Goal: Navigation & Orientation: Find specific page/section

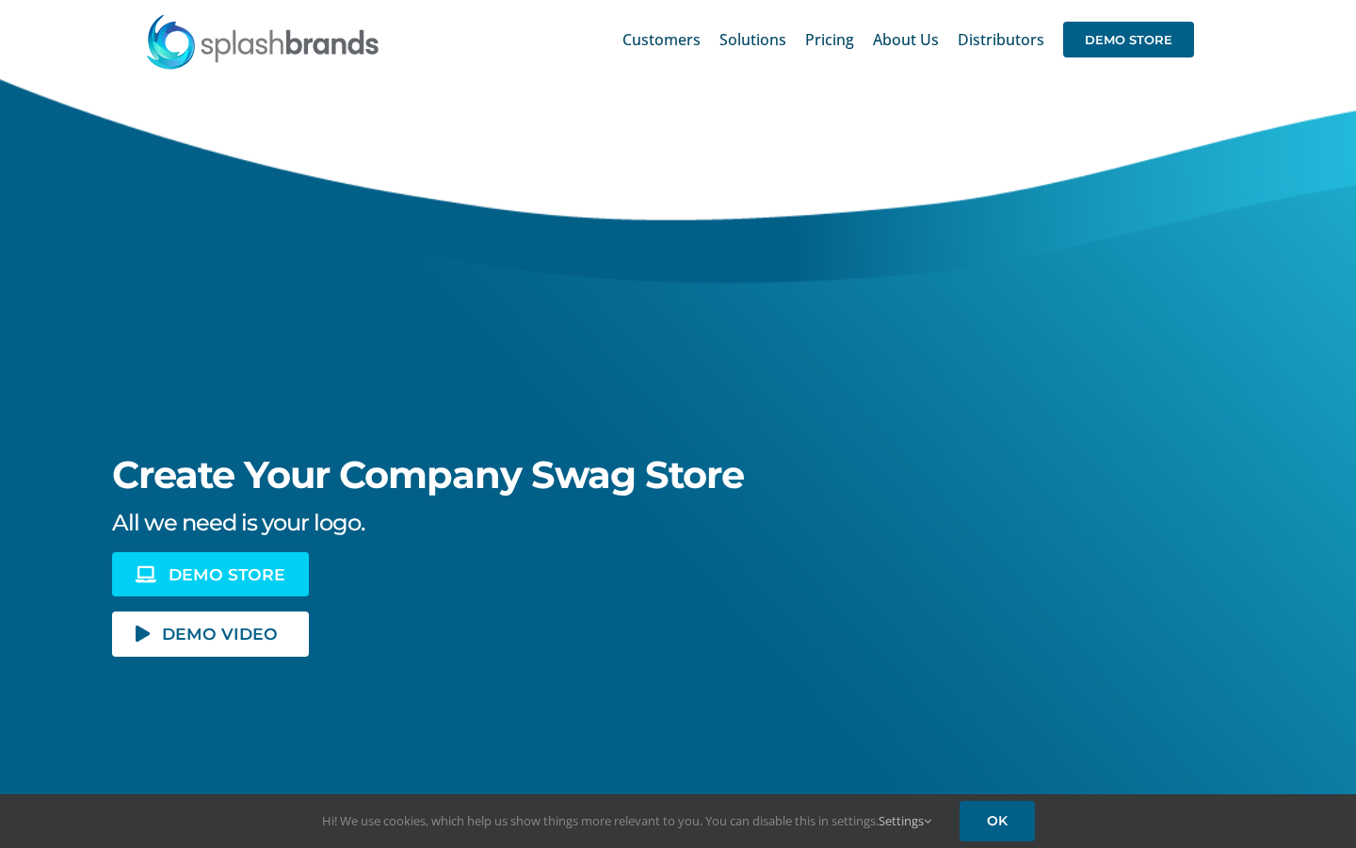
click at [151, 575] on icon at bounding box center [146, 574] width 21 height 16
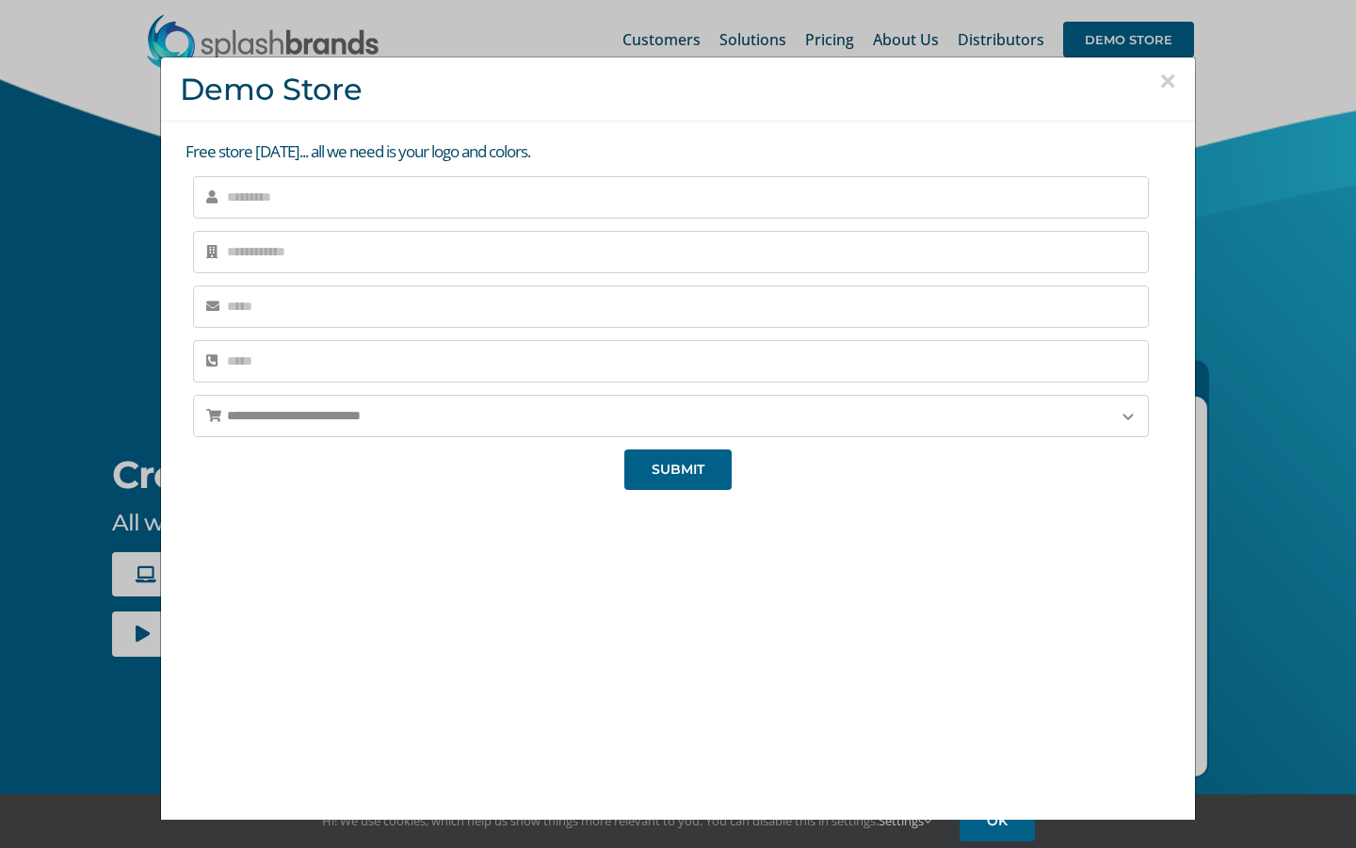
click at [1158, 74] on h3 "Demo Store" at bounding box center [678, 89] width 997 height 35
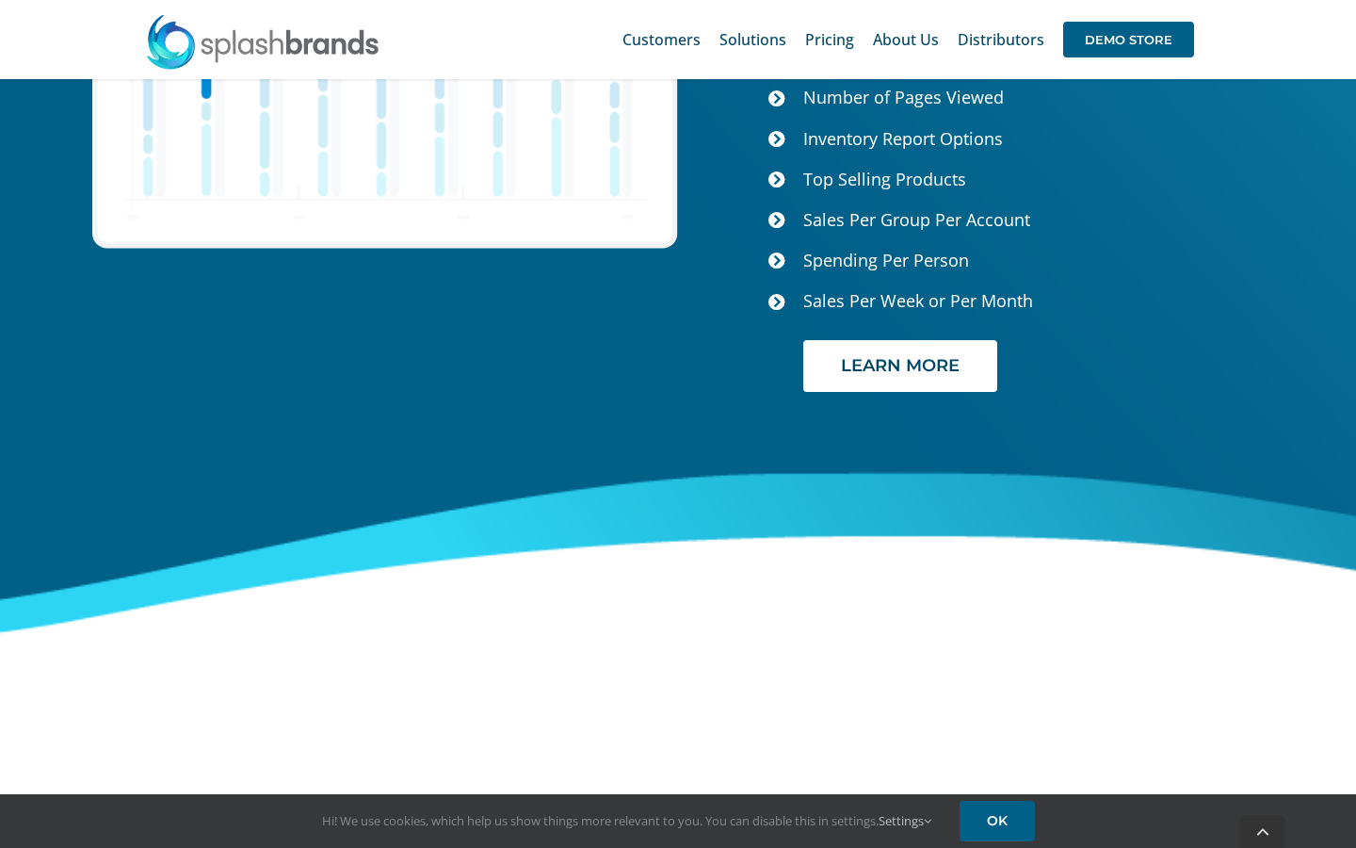
scroll to position [7760, 0]
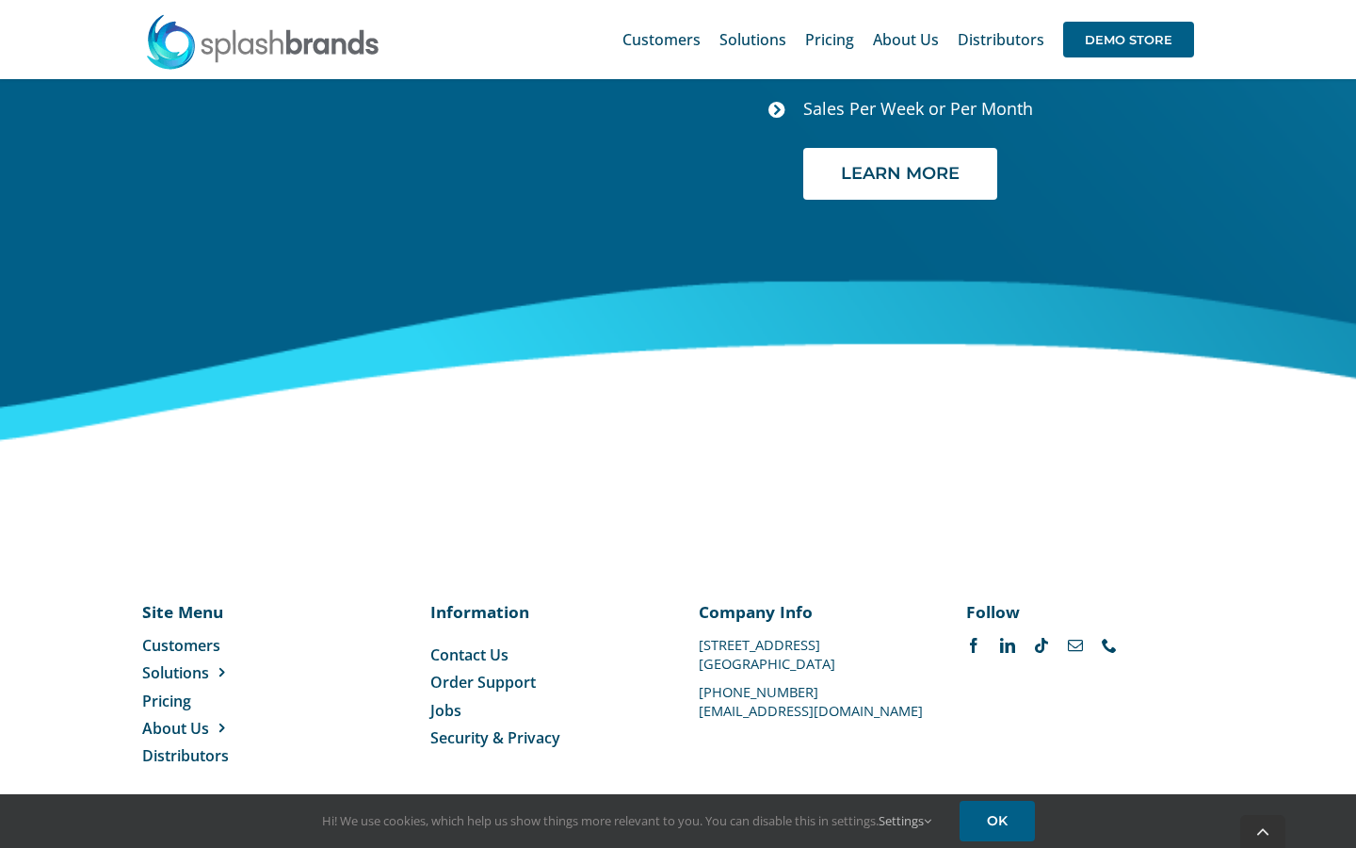
click at [473, 644] on span "Contact Us" at bounding box center [469, 654] width 78 height 21
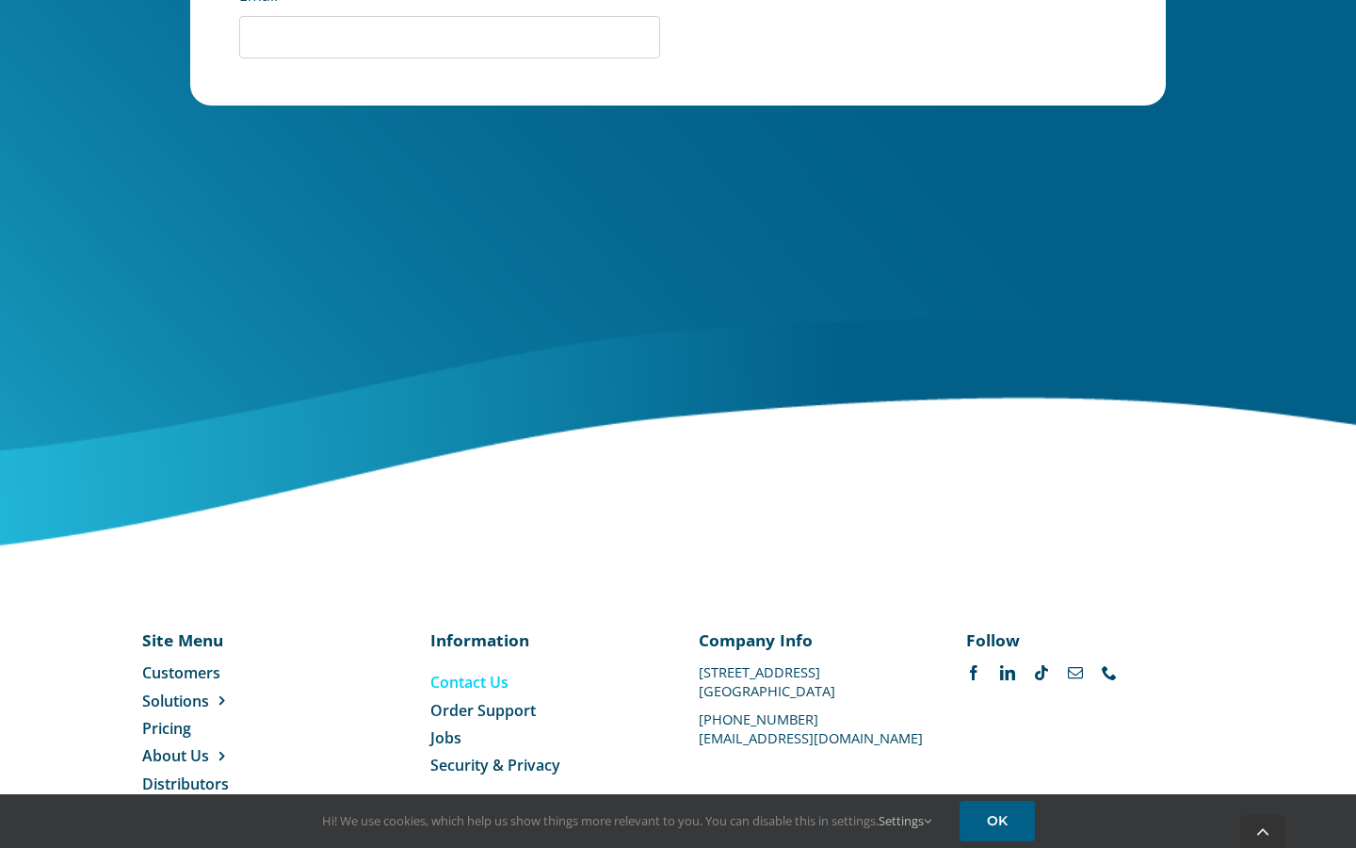
scroll to position [886, 0]
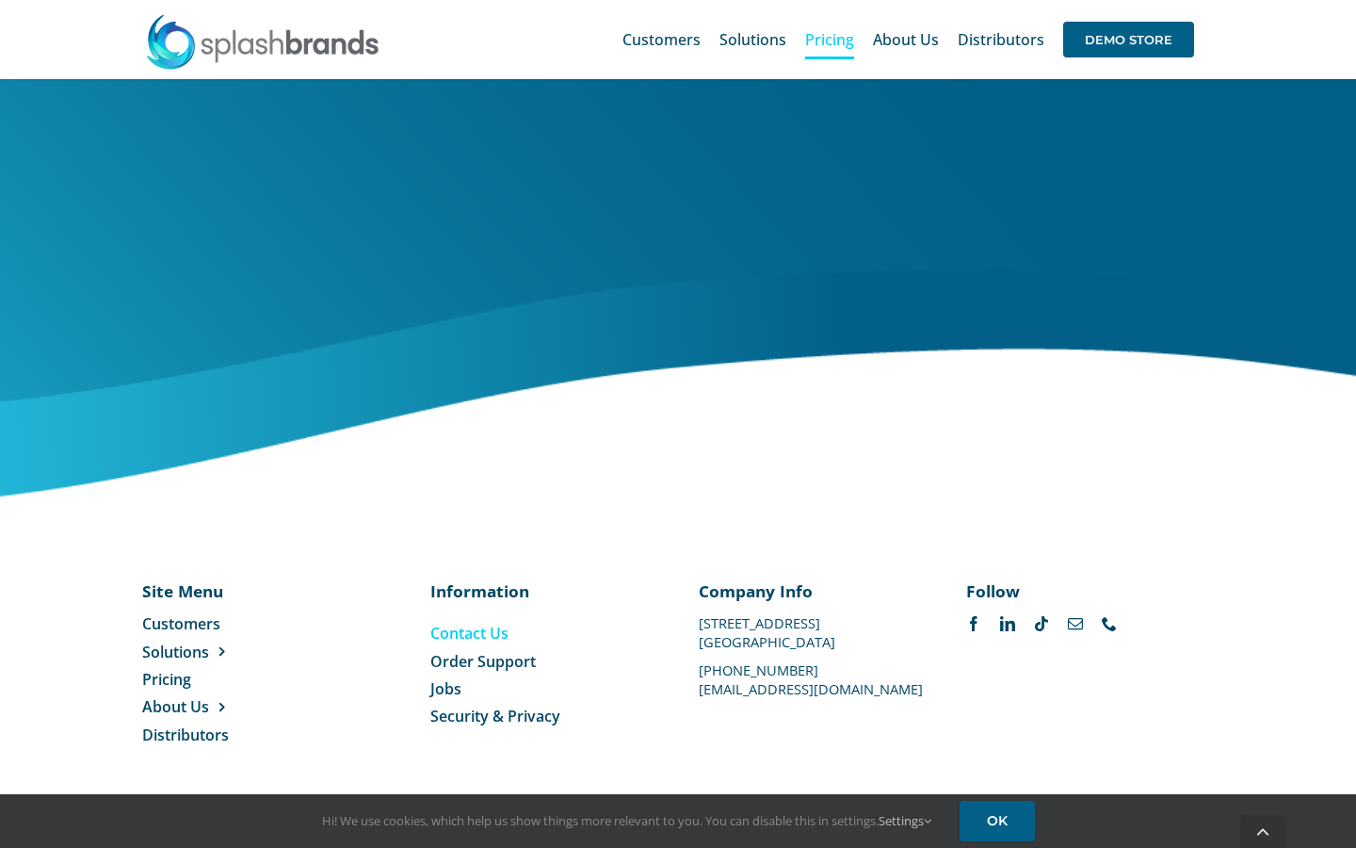
click at [844, 42] on span "Pricing" at bounding box center [829, 39] width 49 height 15
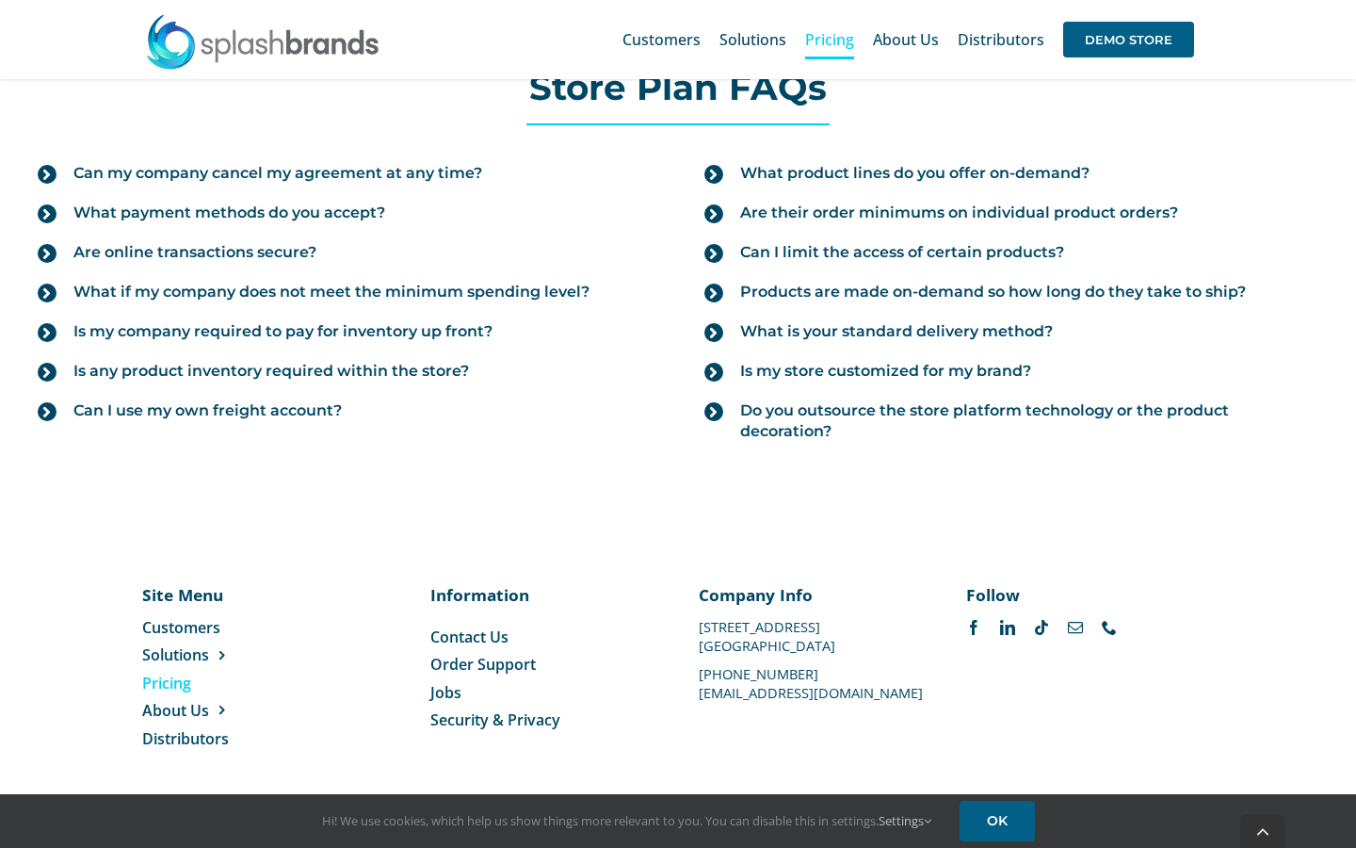
scroll to position [2134, 0]
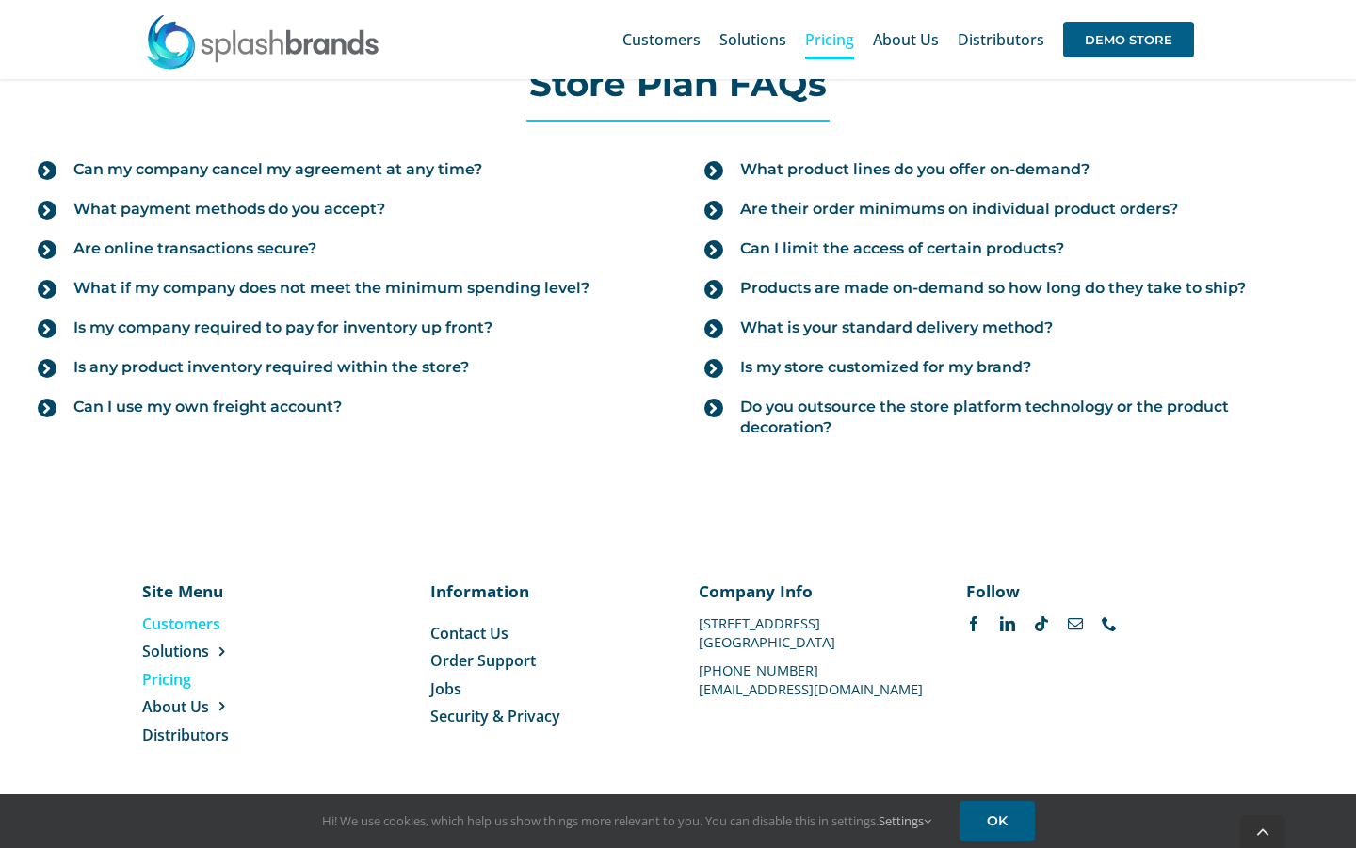
click at [201, 623] on span "Customers" at bounding box center [181, 623] width 78 height 21
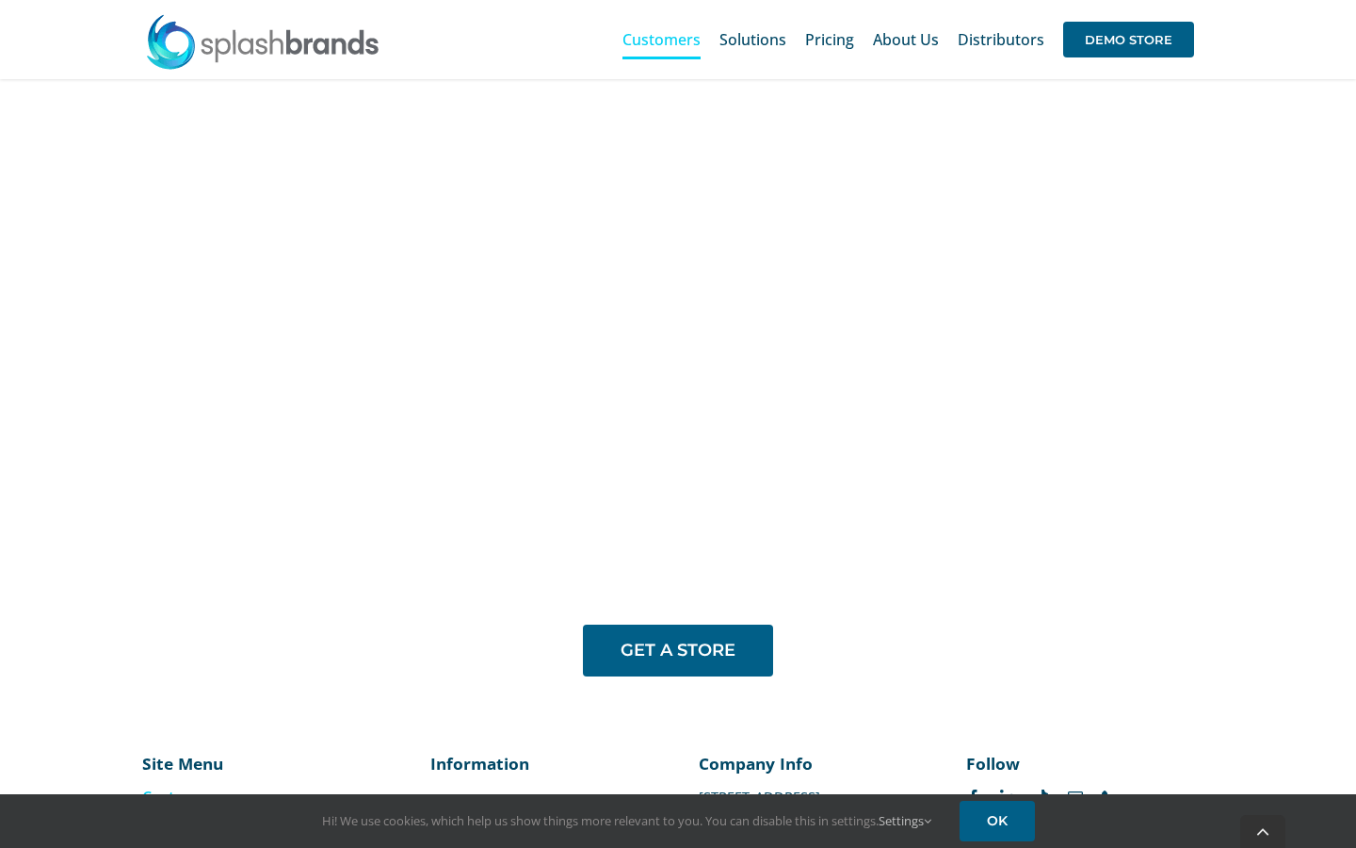
scroll to position [1372, 0]
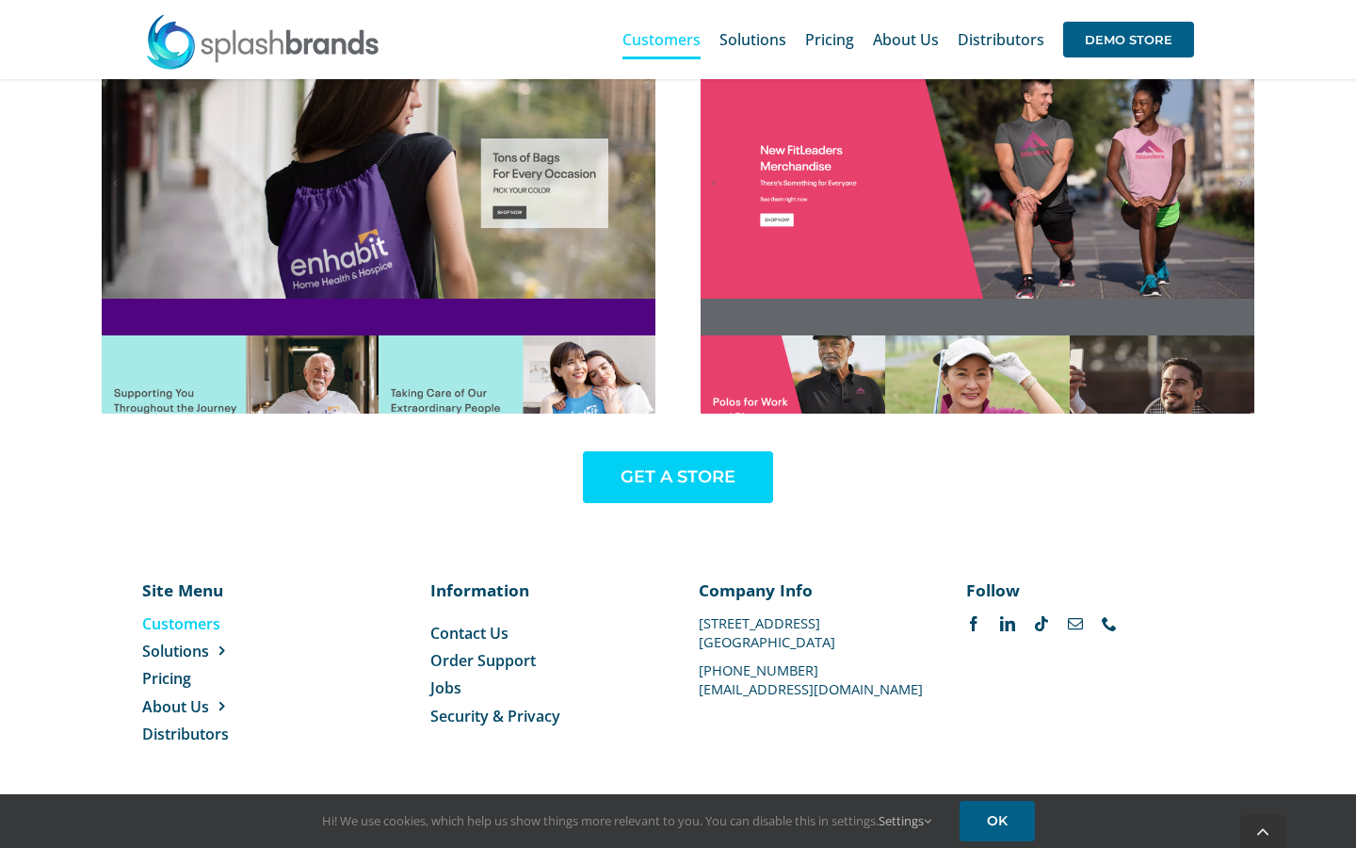
click at [609, 477] on link "GET A STORE" at bounding box center [678, 477] width 190 height 52
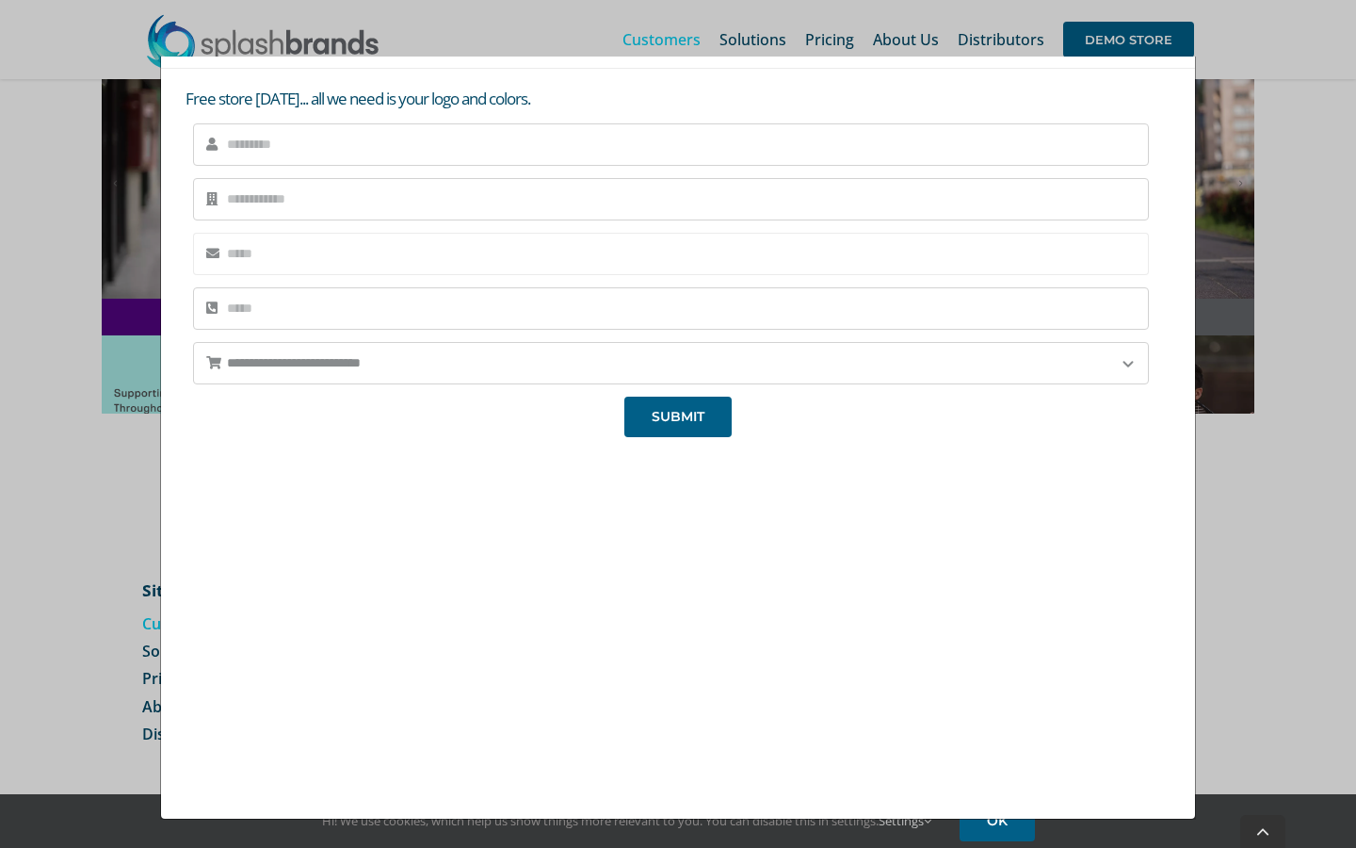
scroll to position [0, 0]
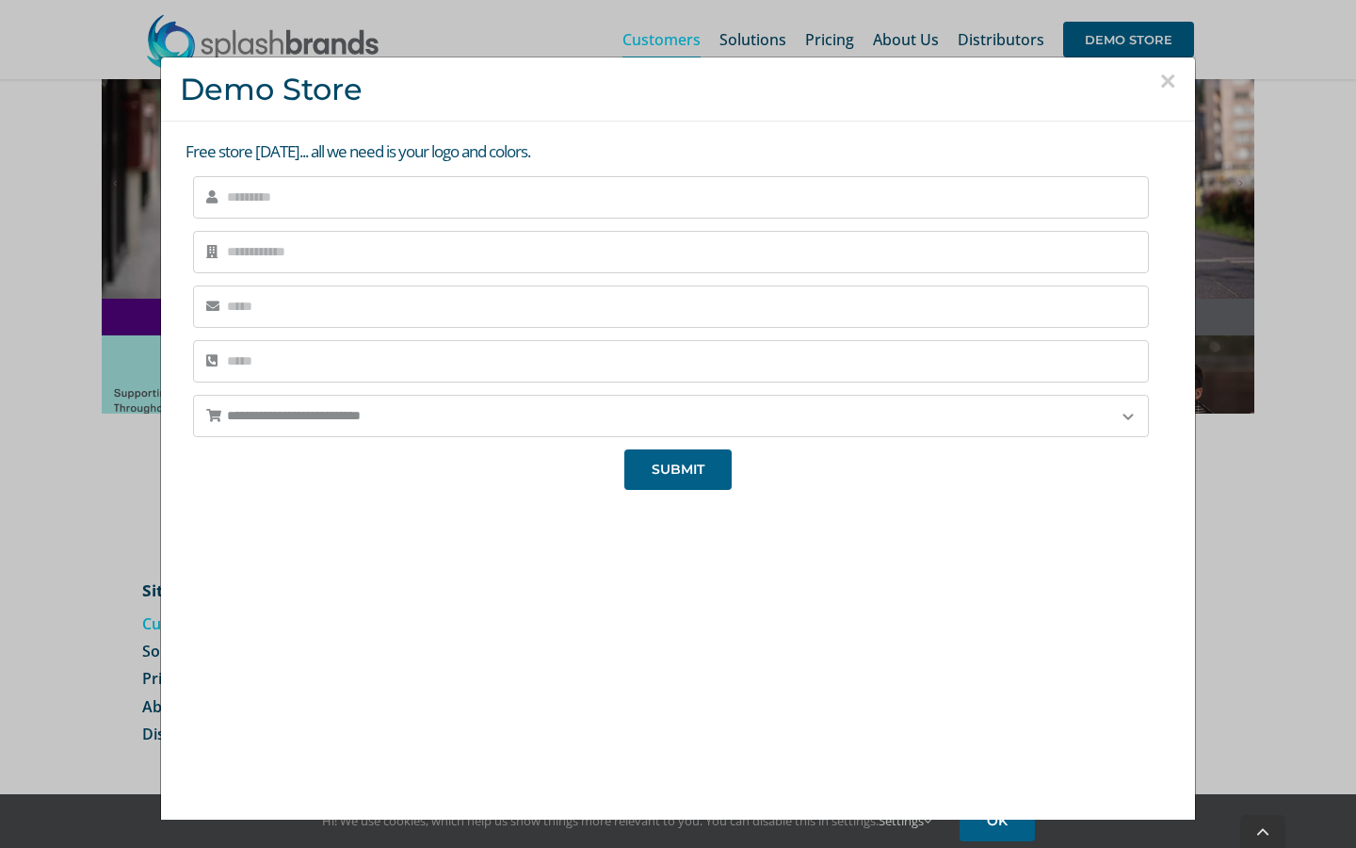
click at [1151, 76] on h3 "Demo Store" at bounding box center [678, 89] width 997 height 35
